Goal: Information Seeking & Learning: Understand process/instructions

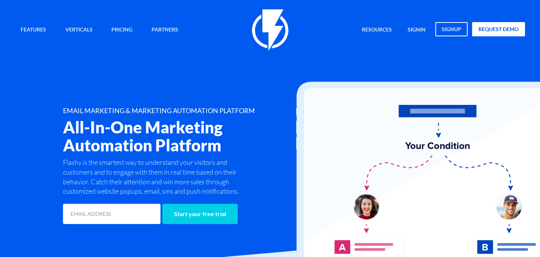
click at [411, 28] on link "signin" at bounding box center [416, 30] width 29 height 16
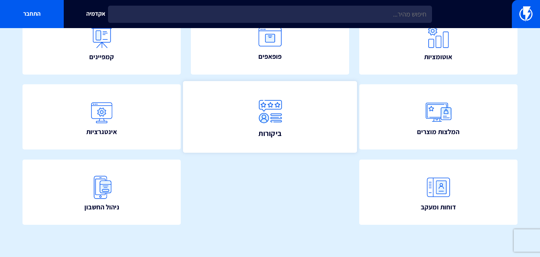
scroll to position [10, 0]
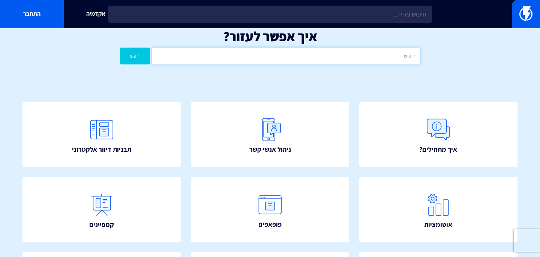
click at [292, 57] on input "text" at bounding box center [286, 56] width 268 height 17
type input "קופון"
click at [120, 48] on button "חפש" at bounding box center [135, 56] width 30 height 17
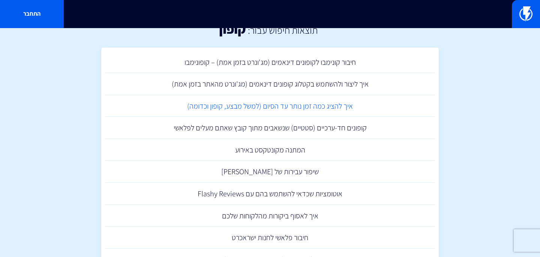
scroll to position [19, 0]
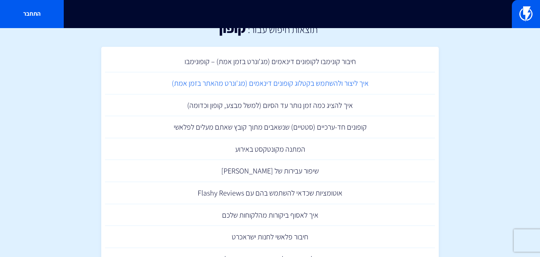
click at [335, 89] on link "איך ליצור ולהשתמש בקטלוג קופונים דינאמים (מג'ונרט מהאתר בזמן אמת)" at bounding box center [270, 83] width 330 height 22
